Goal: Task Accomplishment & Management: Manage account settings

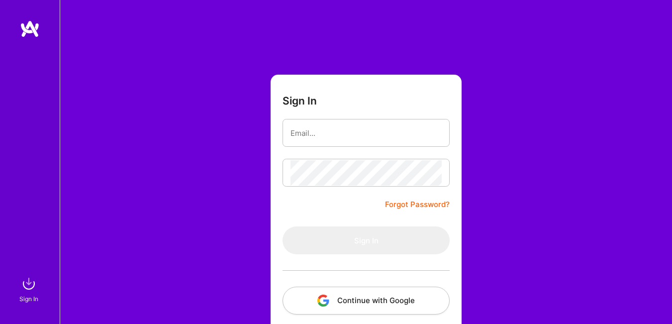
scroll to position [50, 0]
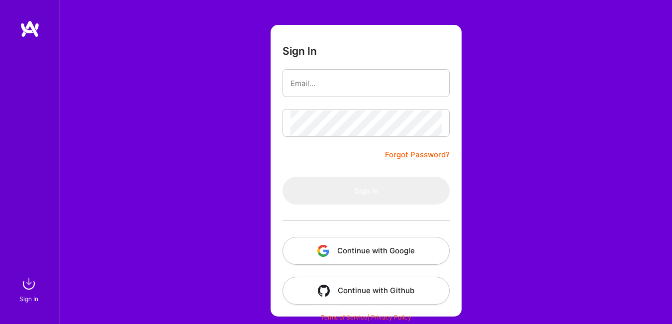
click at [385, 248] on button "Continue with Google" at bounding box center [366, 251] width 167 height 28
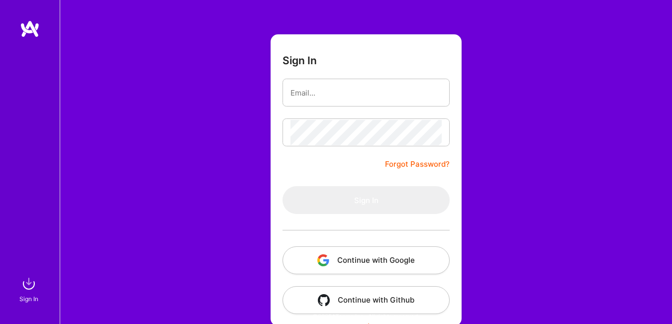
scroll to position [50, 0]
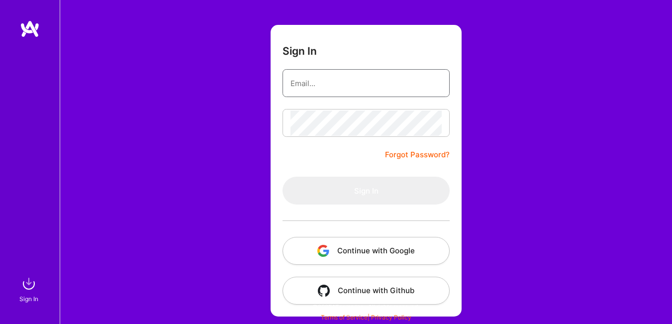
click at [328, 84] on input "email" at bounding box center [366, 83] width 151 height 25
type input "josekaranis@gmail.com"
click at [432, 154] on link "Forgot Password?" at bounding box center [417, 155] width 65 height 12
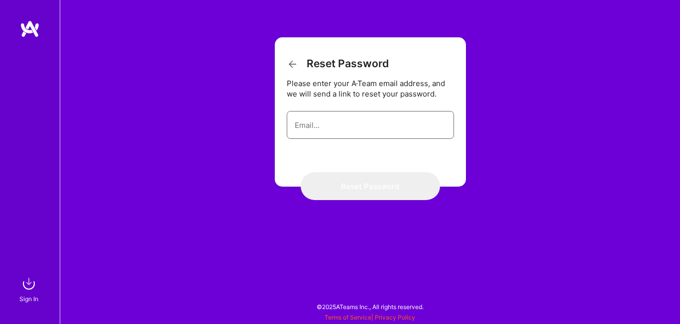
click at [319, 127] on input "email" at bounding box center [370, 124] width 151 height 25
type input "josekaranis@gmail.com"
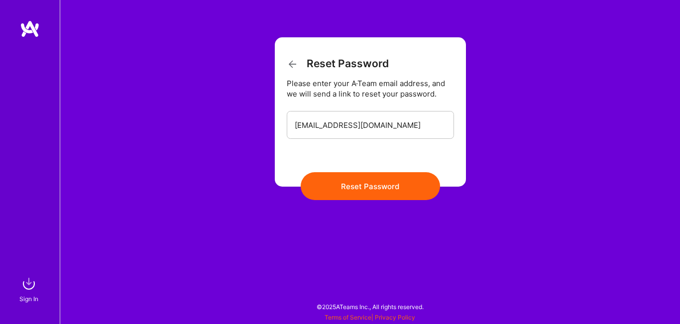
click at [371, 185] on button "Reset Password" at bounding box center [370, 186] width 139 height 28
click at [431, 127] on input "josekaranis@gmail.com" at bounding box center [370, 124] width 151 height 25
click at [376, 181] on button "Reset Password" at bounding box center [370, 186] width 139 height 28
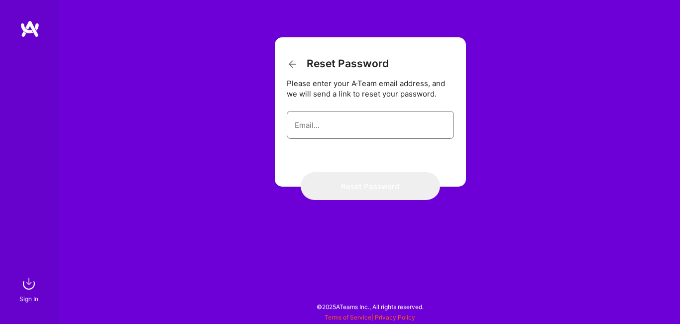
click at [359, 116] on input "email" at bounding box center [370, 124] width 151 height 25
type input "josekaranis@gmail.com"
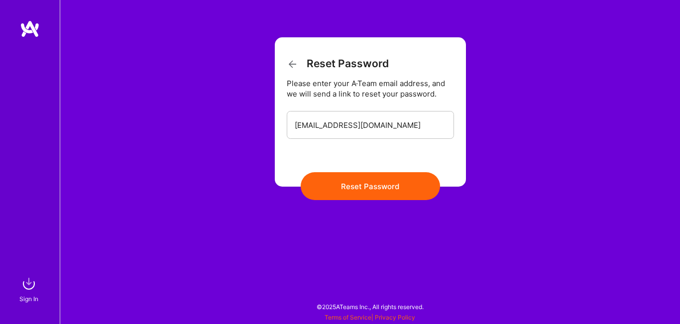
click at [378, 187] on button "Reset Password" at bounding box center [370, 186] width 139 height 28
